Goal: Task Accomplishment & Management: Manage account settings

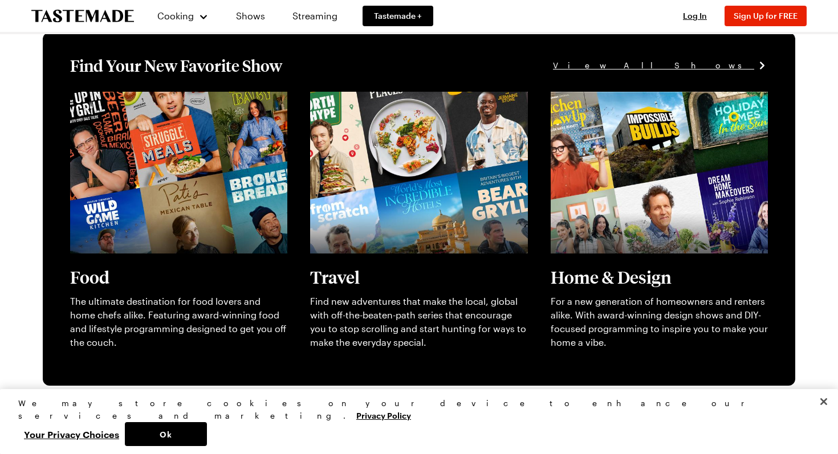
scroll to position [321, 0]
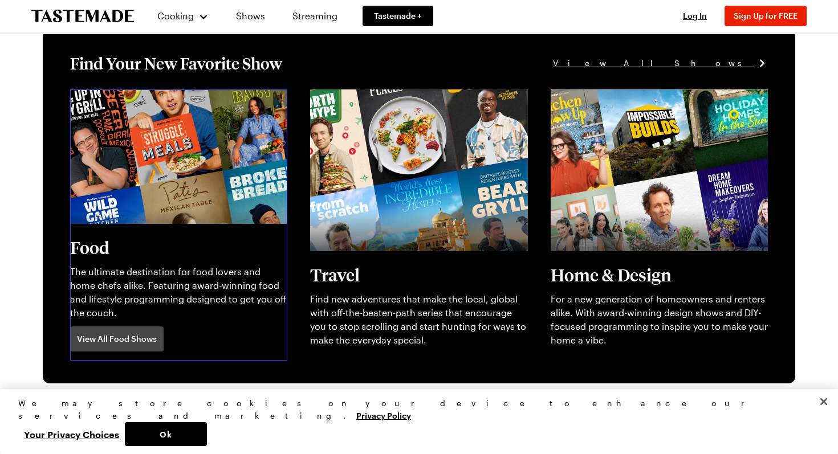
click at [140, 101] on link "View full content for [object Object]" at bounding box center [148, 96] width 156 height 11
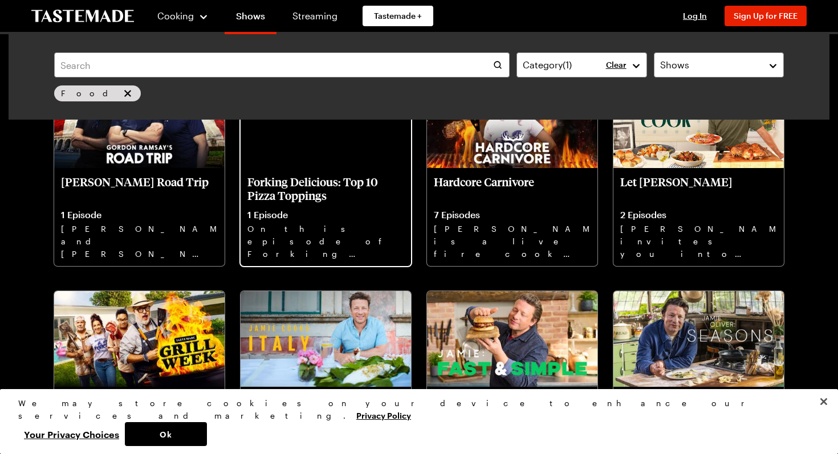
scroll to position [132, 0]
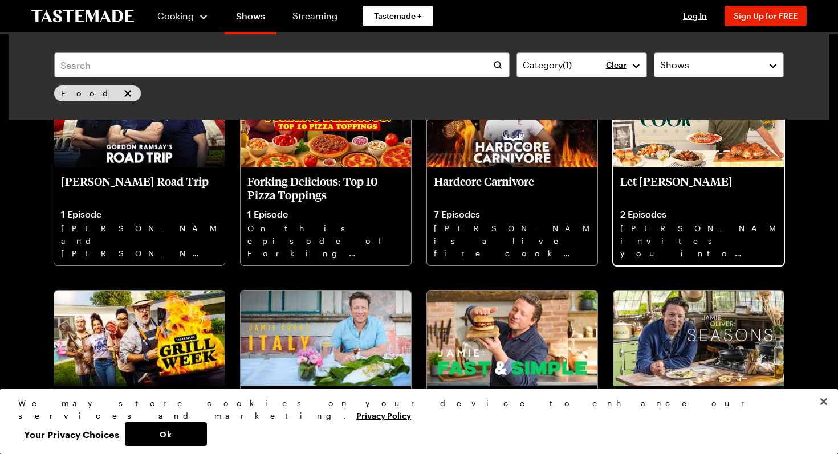
click at [743, 143] on img at bounding box center [698, 120] width 170 height 96
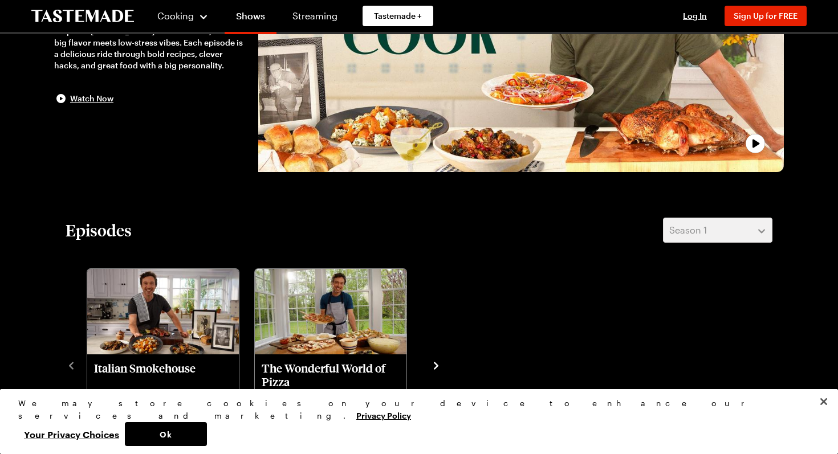
scroll to position [366, 0]
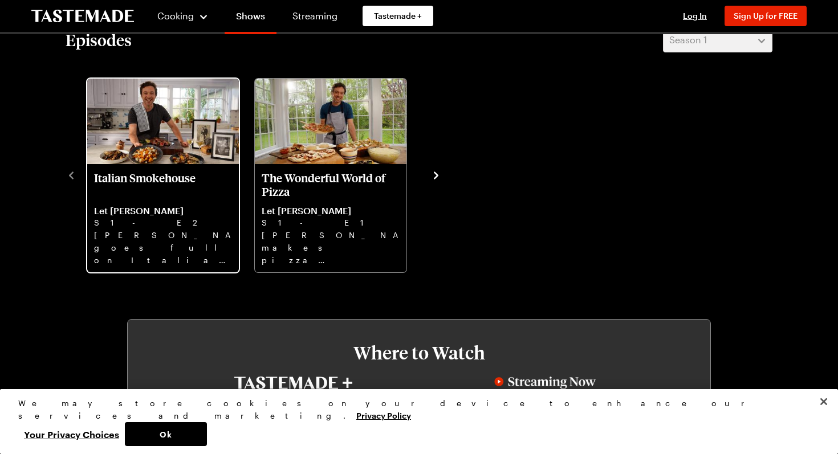
click at [184, 165] on div "Italian Smokehouse Let [PERSON_NAME] S1 - E2 [PERSON_NAME] goes full on Italian…" at bounding box center [163, 218] width 152 height 108
click at [181, 182] on p "Italian Smokehouse" at bounding box center [163, 184] width 138 height 27
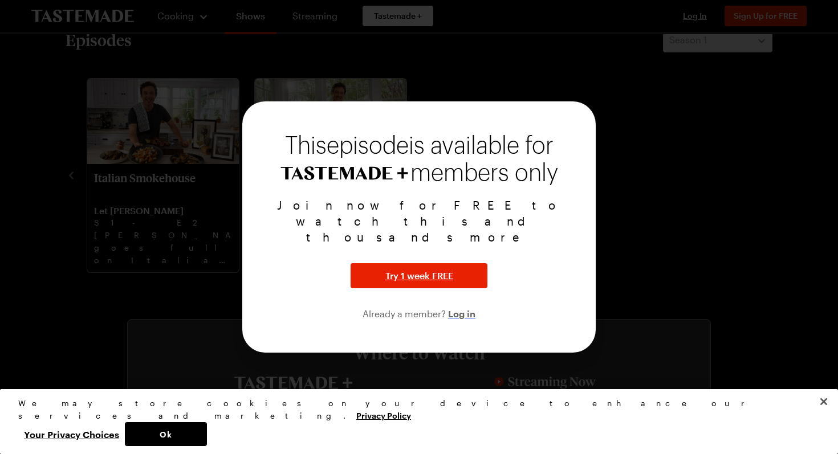
click at [456, 307] on span "Log in" at bounding box center [461, 314] width 27 height 14
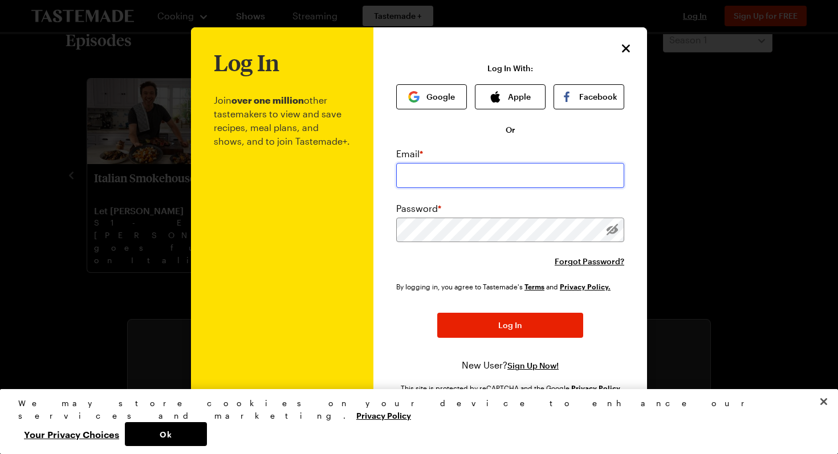
click at [422, 172] on input "email" at bounding box center [510, 175] width 228 height 25
type input "[EMAIL_ADDRESS][DOMAIN_NAME]"
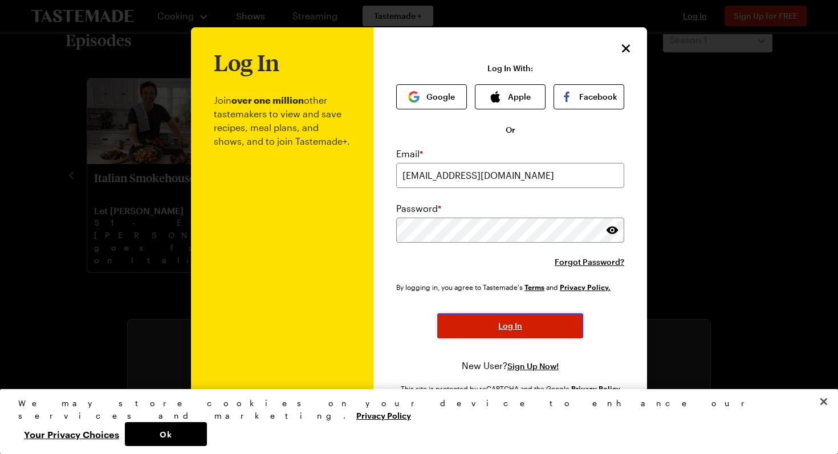
click at [481, 328] on button "Log In" at bounding box center [510, 326] width 146 height 25
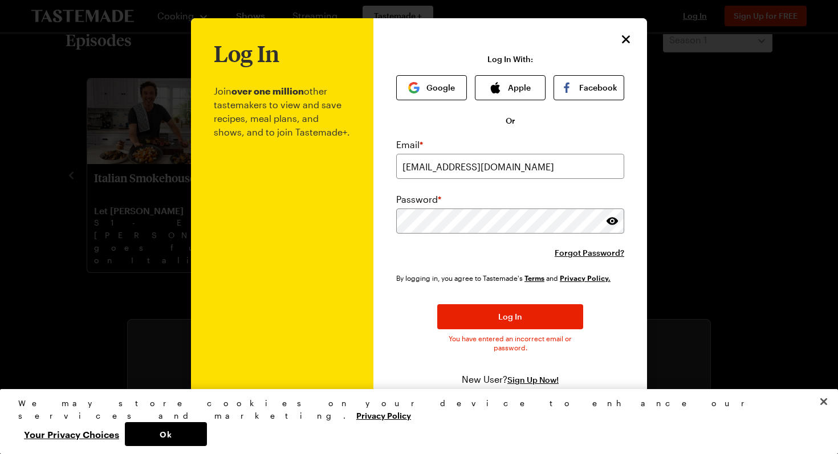
scroll to position [6, 0]
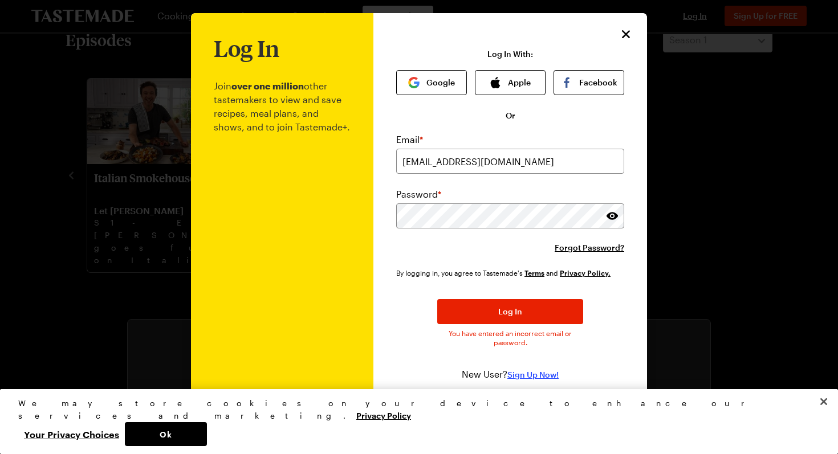
click at [527, 372] on span "Sign Up Now!" at bounding box center [532, 374] width 51 height 11
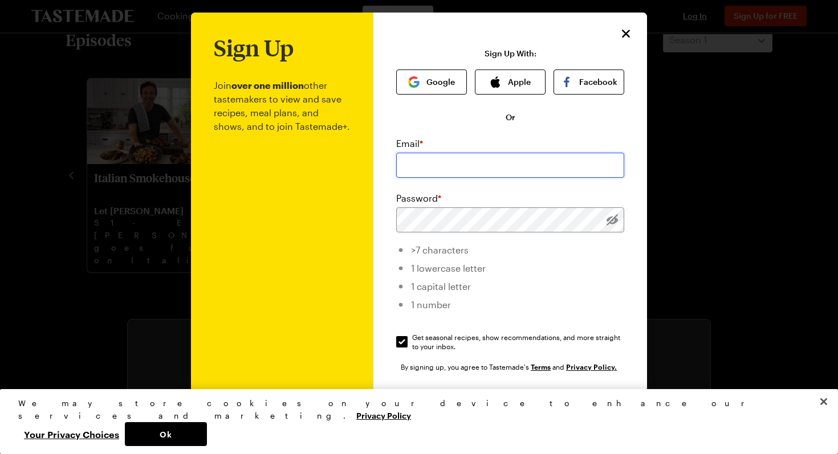
click at [490, 163] on input "email" at bounding box center [510, 165] width 228 height 25
type input "[EMAIL_ADDRESS][DOMAIN_NAME]"
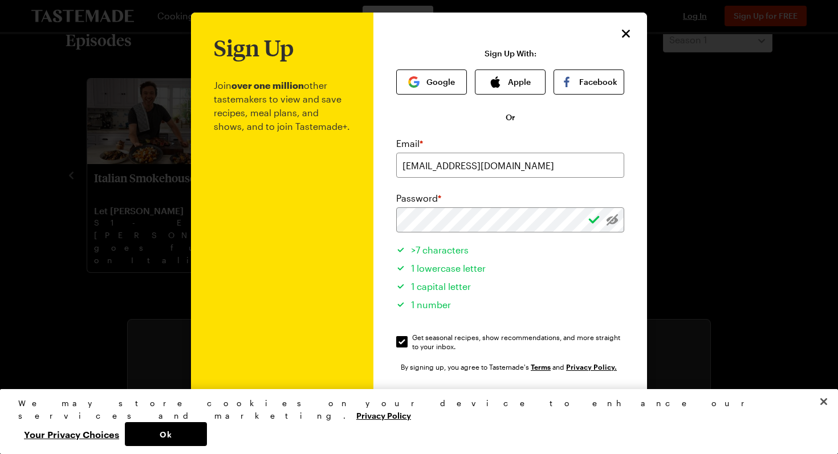
click at [514, 407] on span "Sign Up" at bounding box center [510, 405] width 30 height 11
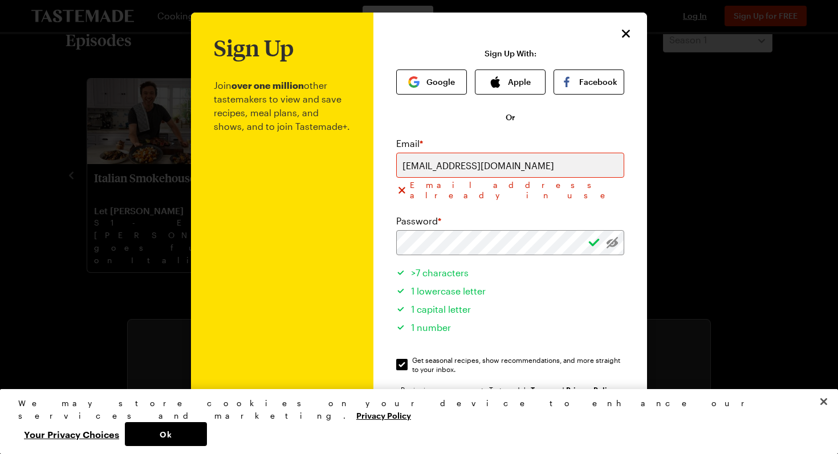
scroll to position [91, 0]
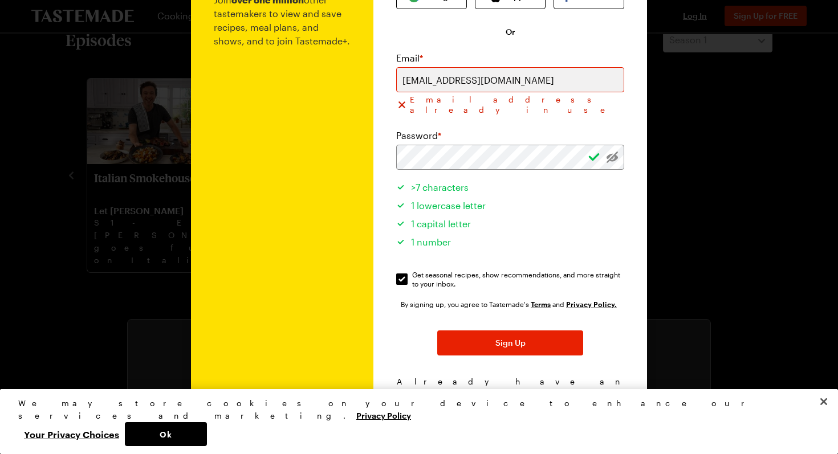
click at [555, 388] on span "Log In!" at bounding box center [565, 393] width 26 height 11
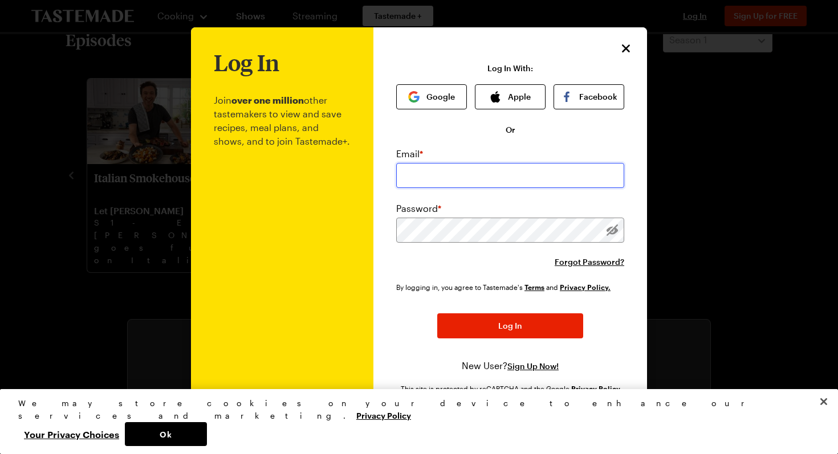
click at [451, 185] on input "email" at bounding box center [510, 175] width 228 height 25
type input "[EMAIL_ADDRESS][DOMAIN_NAME]"
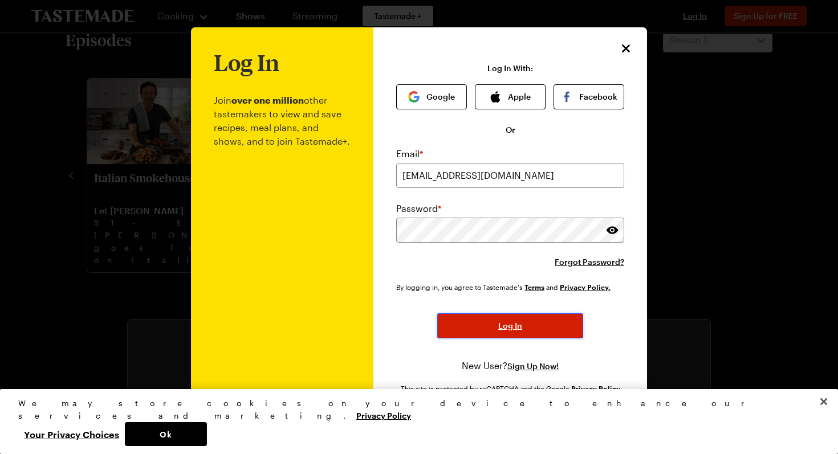
click at [519, 324] on span "Log In" at bounding box center [510, 325] width 24 height 11
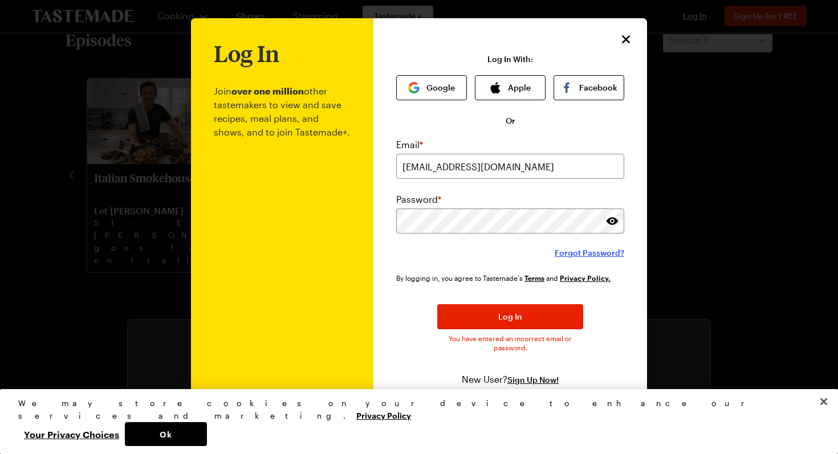
click at [596, 255] on span "Forgot Password?" at bounding box center [590, 252] width 70 height 11
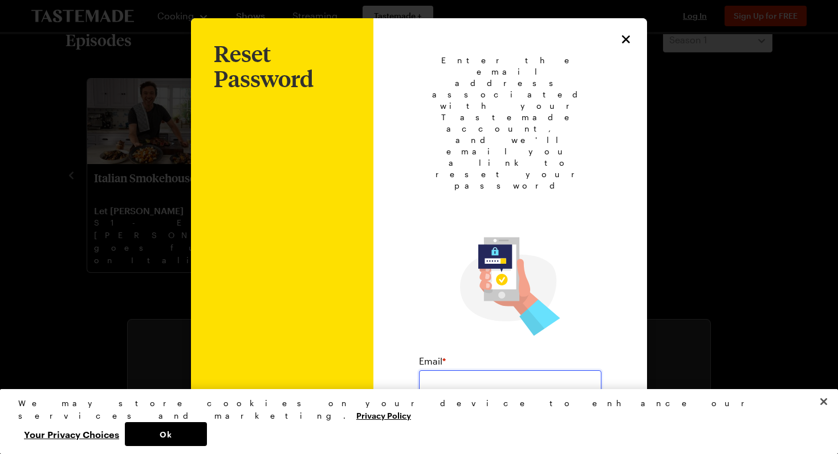
click at [527, 371] on input "email" at bounding box center [510, 383] width 182 height 25
type input "[EMAIL_ADDRESS][DOMAIN_NAME]"
click at [525, 414] on button "Submit" at bounding box center [510, 426] width 146 height 25
click at [524, 393] on span "Back to Login" at bounding box center [510, 398] width 52 height 11
